Goal: Information Seeking & Learning: Learn about a topic

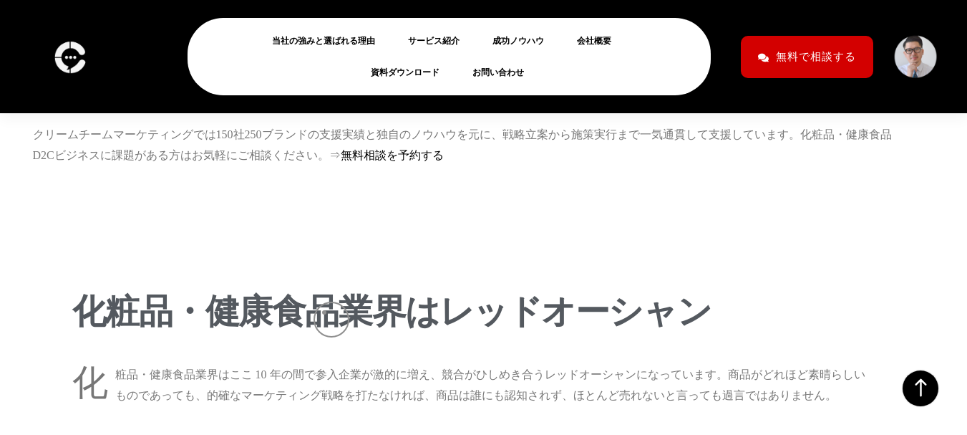
scroll to position [1204, 0]
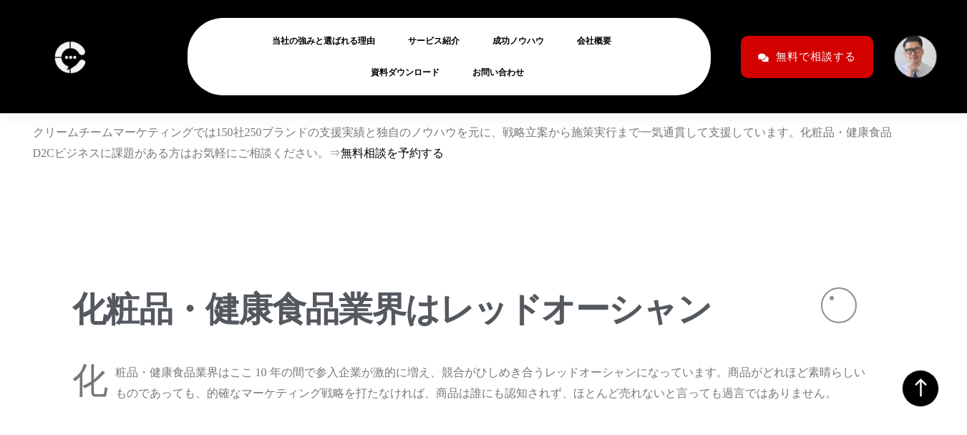
drag, startPoint x: 116, startPoint y: 271, endPoint x: 832, endPoint y: 298, distance: 716.4
click at [832, 362] on p "化 粧品・健康食品業界はここ 10 年の間で参入企業が激的に増え、競合がひしめき合うレッドオーシャンになっています。 商品がどれほど素晴らしいものであっても、…" at bounding box center [473, 383] width 802 height 42
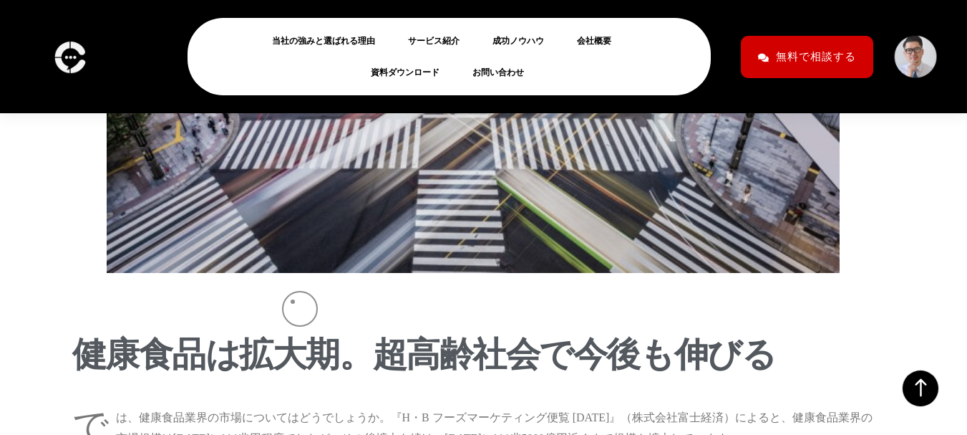
scroll to position [2911, 0]
drag, startPoint x: 80, startPoint y: 258, endPoint x: 759, endPoint y: 278, distance: 679.0
click at [759, 336] on div "健康食品は拡大期。超高齢社会で今後も伸びる" at bounding box center [473, 358] width 802 height 45
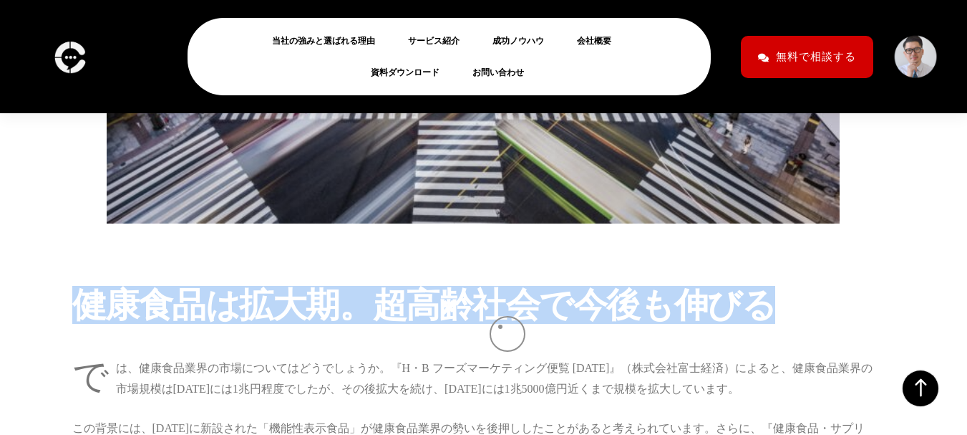
scroll to position [2960, 0]
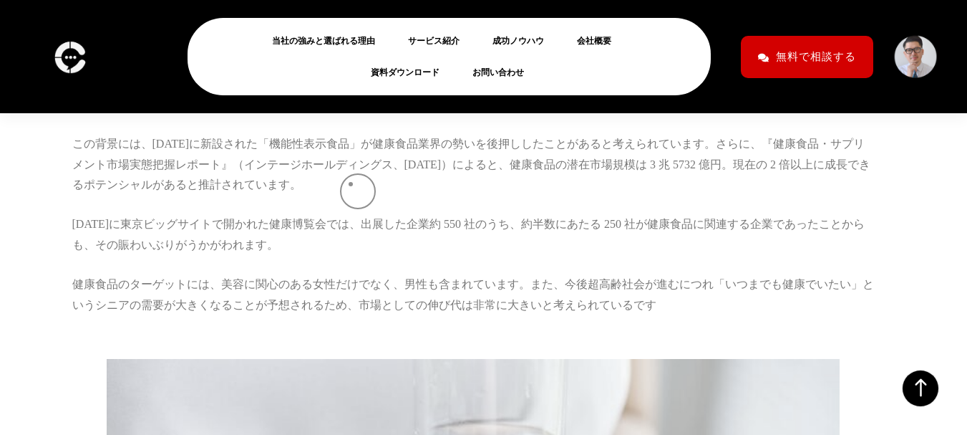
scroll to position [3241, 0]
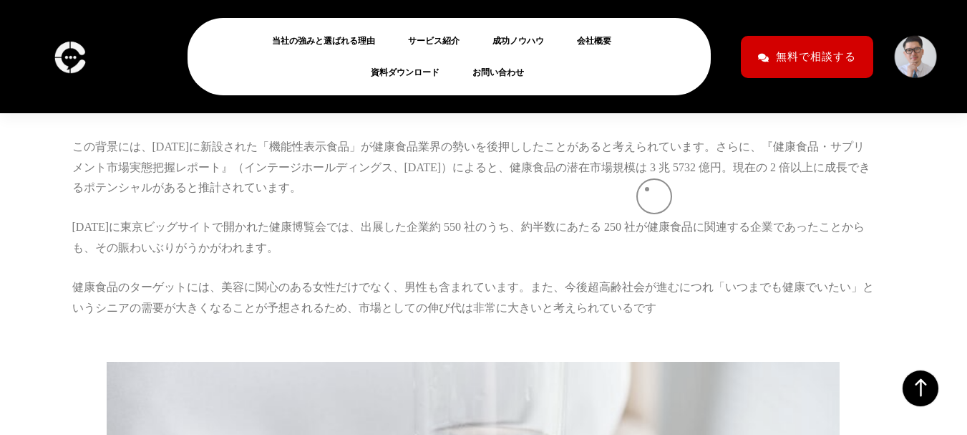
drag, startPoint x: 589, startPoint y: 187, endPoint x: 647, endPoint y: 189, distance: 58.0
click at [647, 277] on p "健康食品のターゲットには、美容に関心のある女性だけでなく、男性も含まれています。また、今後超高齢社会が進むにつれ「いつまでも健康でいたい」という シニアの需要…" at bounding box center [473, 298] width 802 height 42
copy p "超高齢社会"
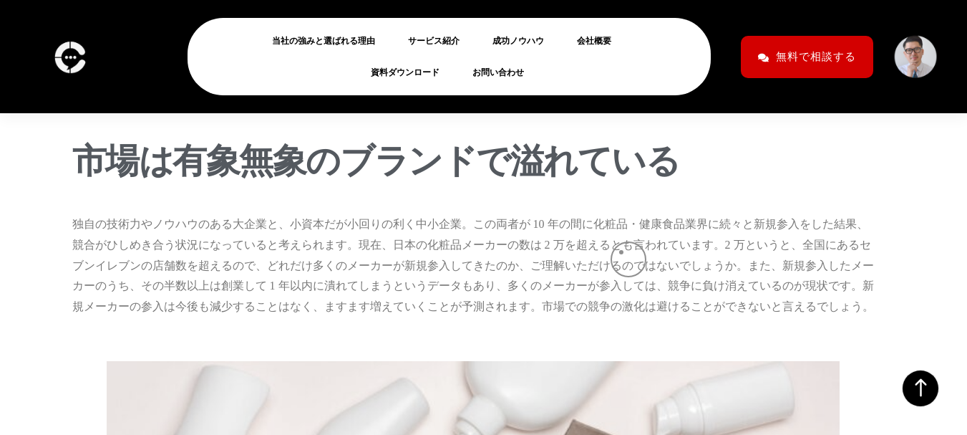
scroll to position [5850, 0]
drag, startPoint x: 791, startPoint y: 165, endPoint x: 508, endPoint y: 184, distance: 284.2
click at [508, 215] on p "独自の技術力やノウハウのある大企業と、小資本だが小回りの利く中小企業。この両者が 10 年の間に化粧品・健康食品業界に続々と新規参入をした結果、競合がひしめき…" at bounding box center [473, 266] width 802 height 103
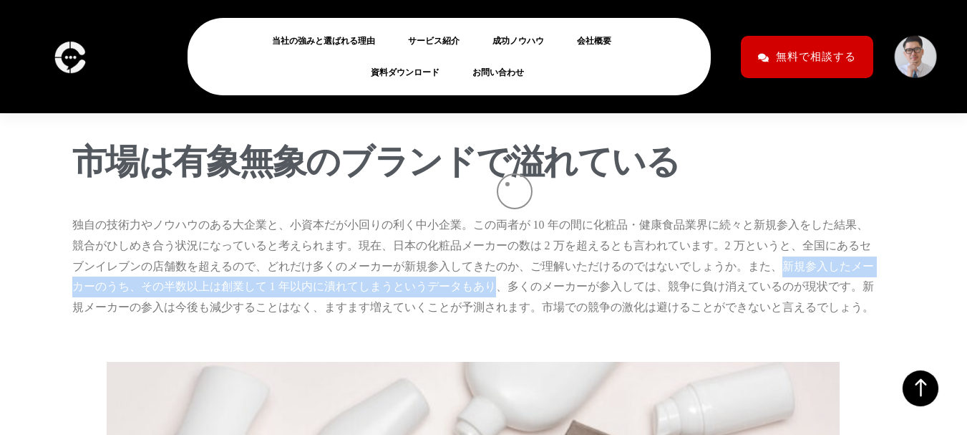
copy p "新規参入したメーカーのうち、その半数以上は創業して 1 年以内に潰れてしまうというデータもあり"
